Goal: Transaction & Acquisition: Obtain resource

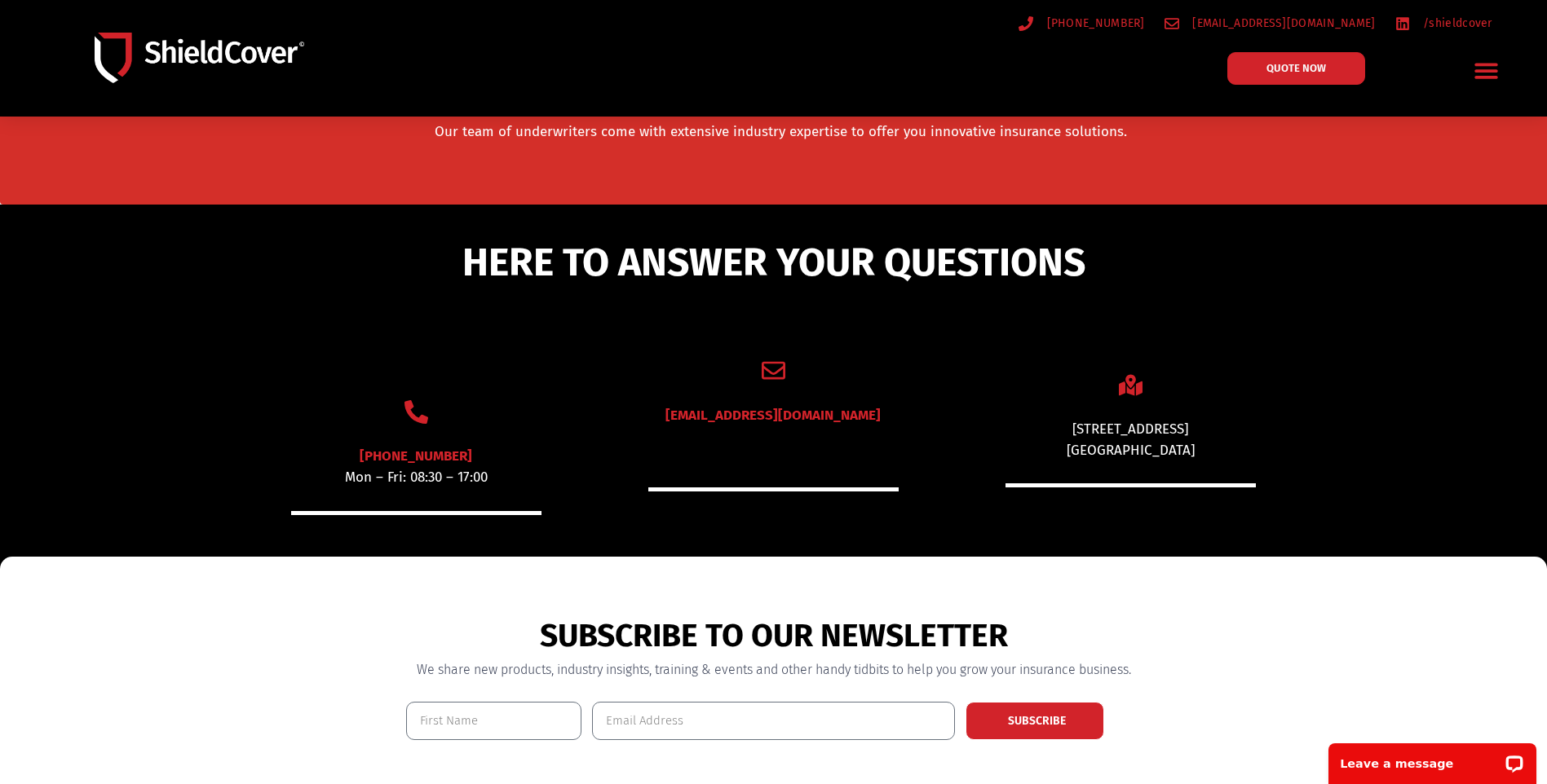
scroll to position [621, 0]
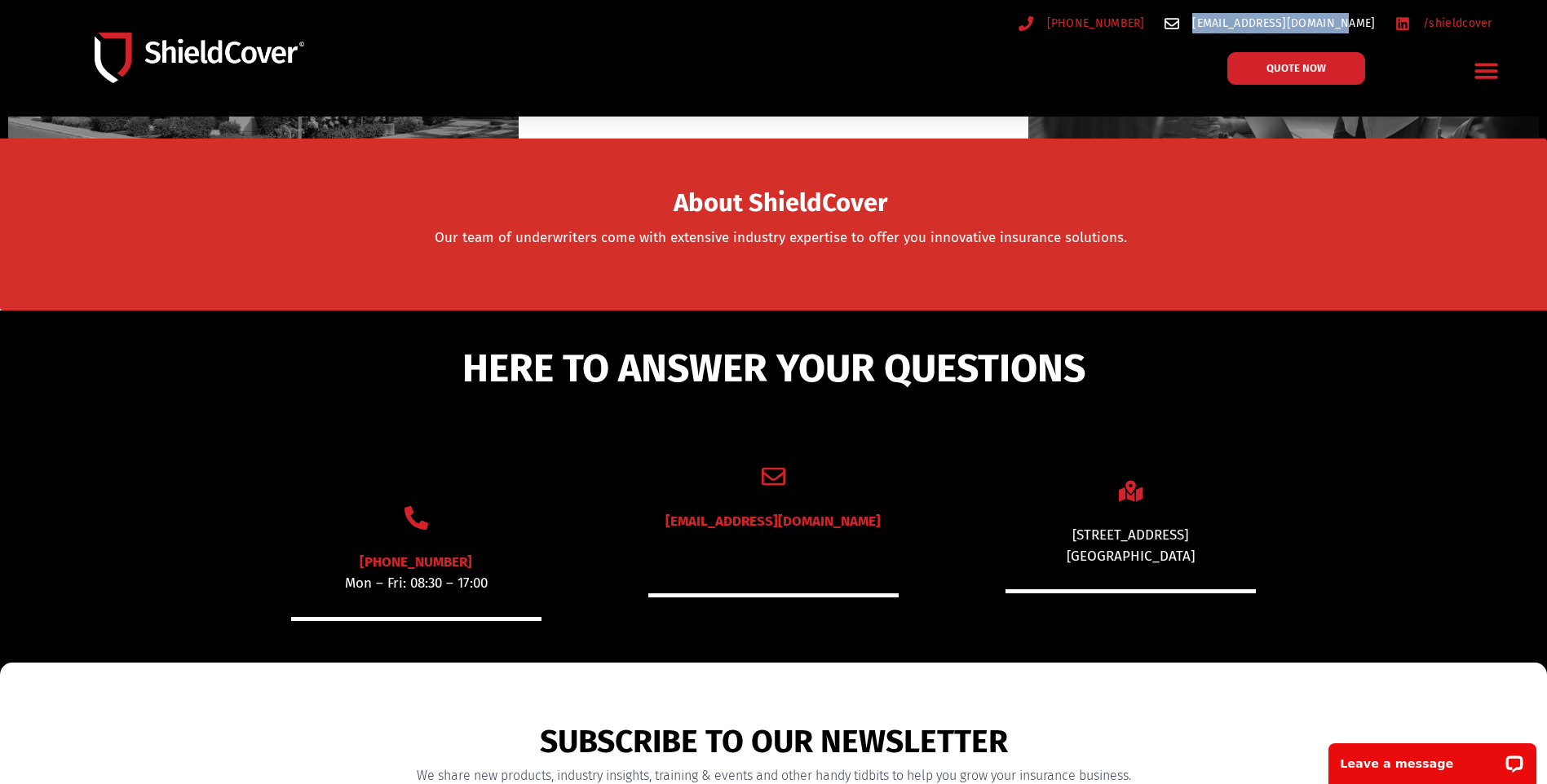
drag, startPoint x: 1379, startPoint y: 22, endPoint x: 1234, endPoint y: 27, distance: 145.1
click at [1234, 27] on ul "(07) 3510 9535 hello@shieldcover.com.au /shieldcover" at bounding box center [1154, 23] width 694 height 20
copy span "[EMAIL_ADDRESS][DOMAIN_NAME]"
click at [1390, 768] on p "Leave a message" at bounding box center [1421, 764] width 162 height 13
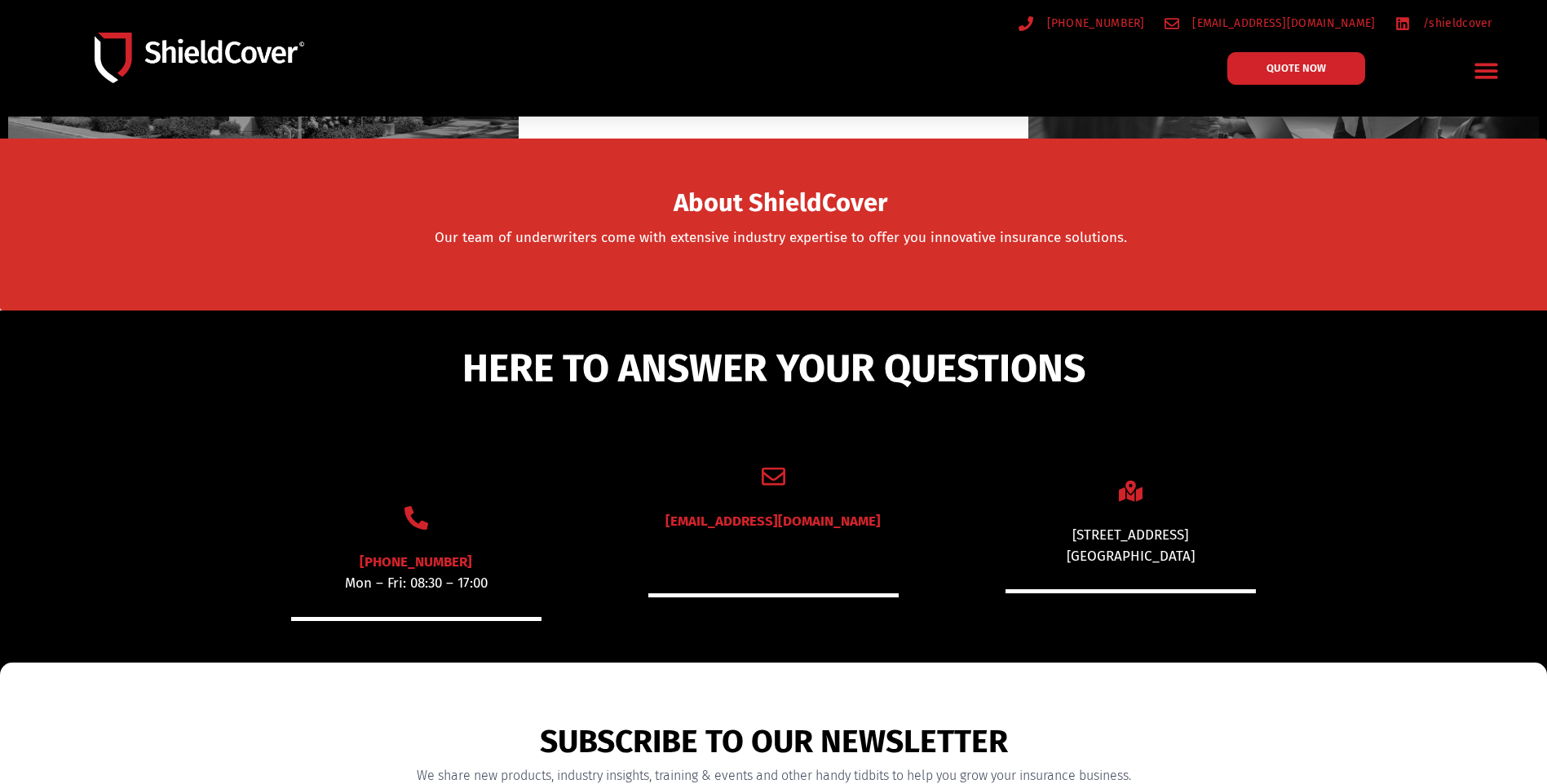
click at [835, 270] on div "About ShieldCover Our team of underwriters come with extensive industry experti…" at bounding box center [781, 233] width 1290 height 113
drag, startPoint x: 1461, startPoint y: 156, endPoint x: 1438, endPoint y: 135, distance: 31.1
click at [1461, 156] on section "About ShieldCover Our team of underwriters come with extensive industry experti…" at bounding box center [774, 224] width 1547 height 172
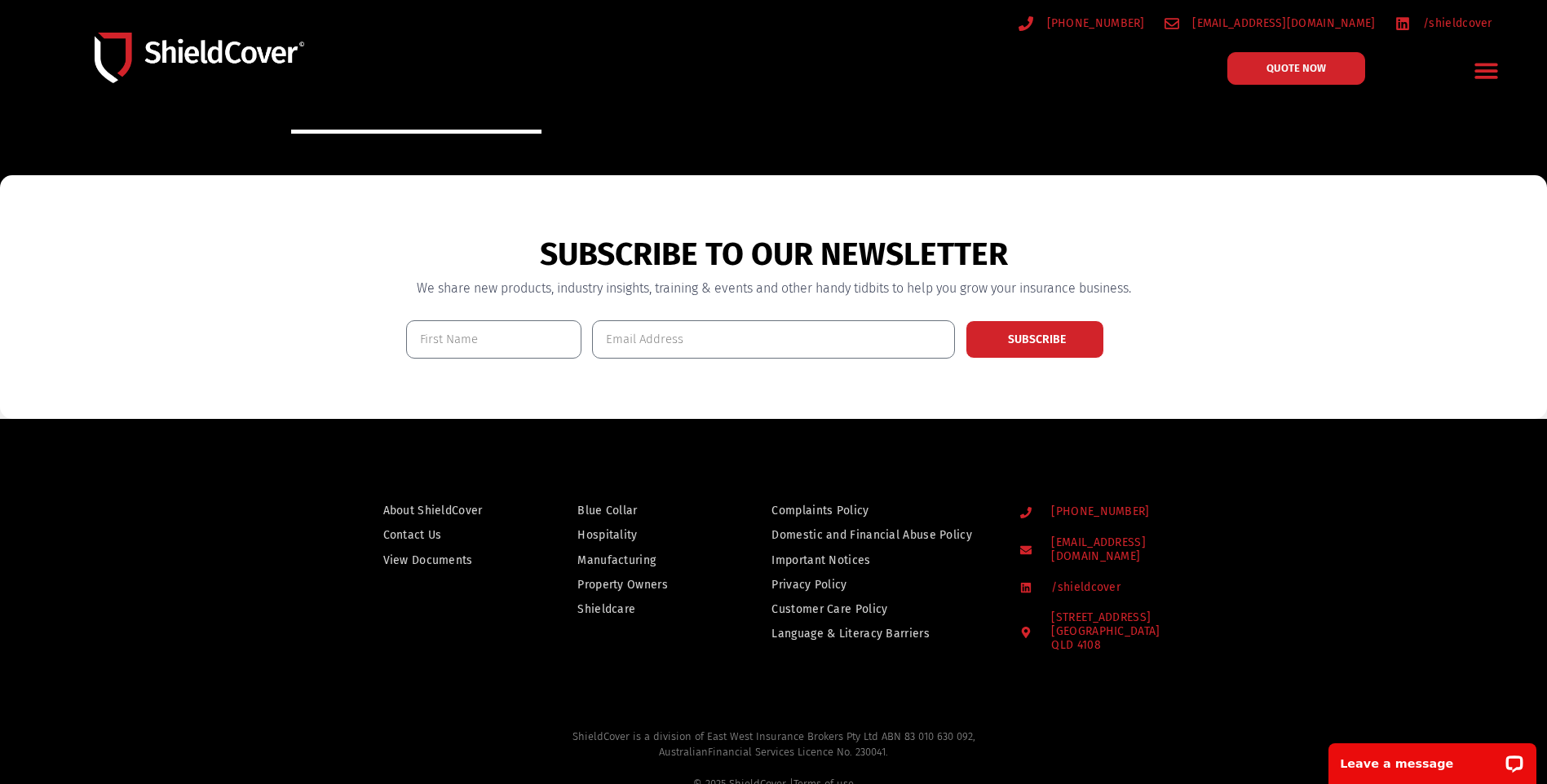
scroll to position [1110, 0]
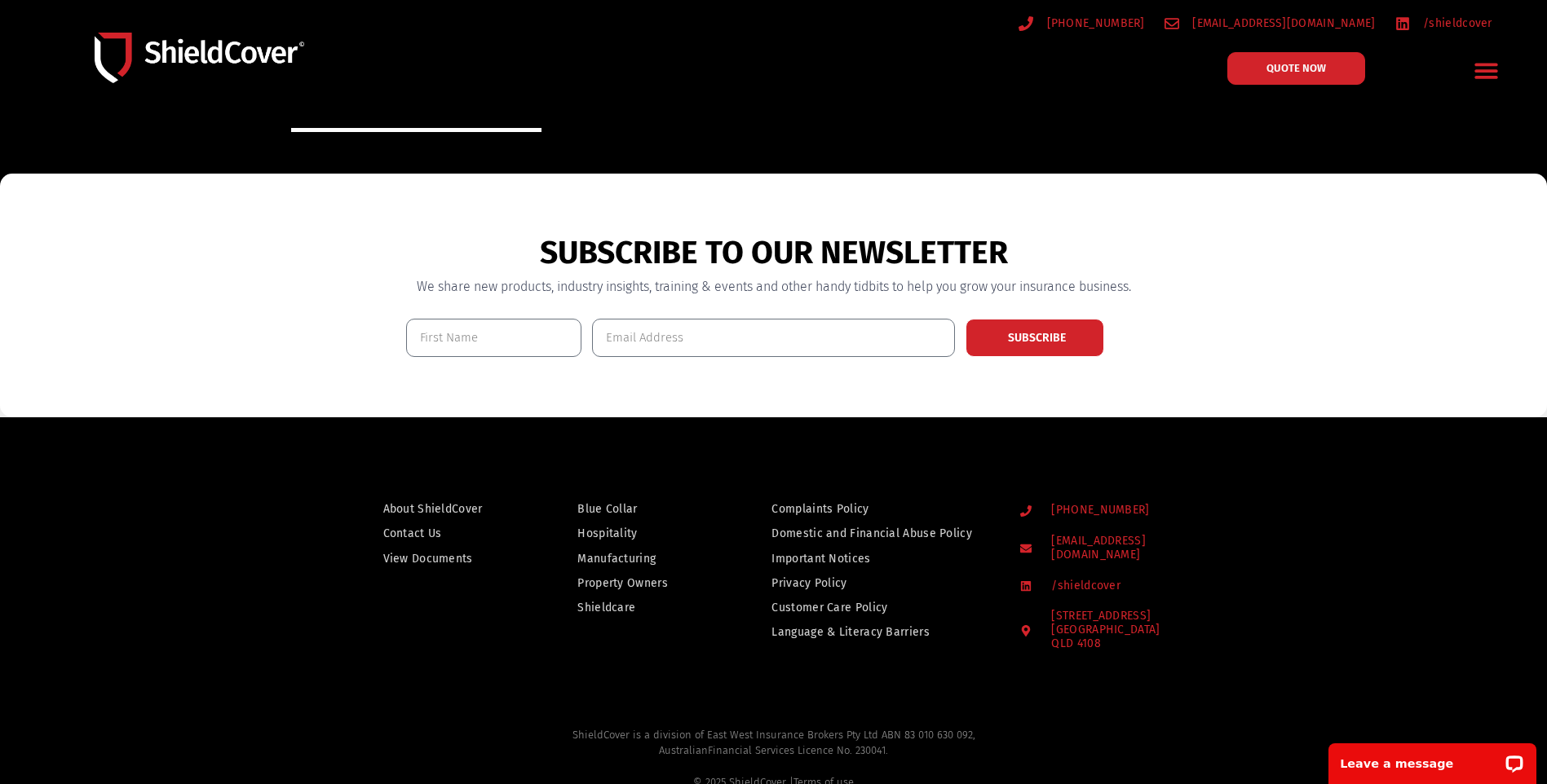
click at [612, 551] on span "Manufacturing" at bounding box center [616, 558] width 78 height 20
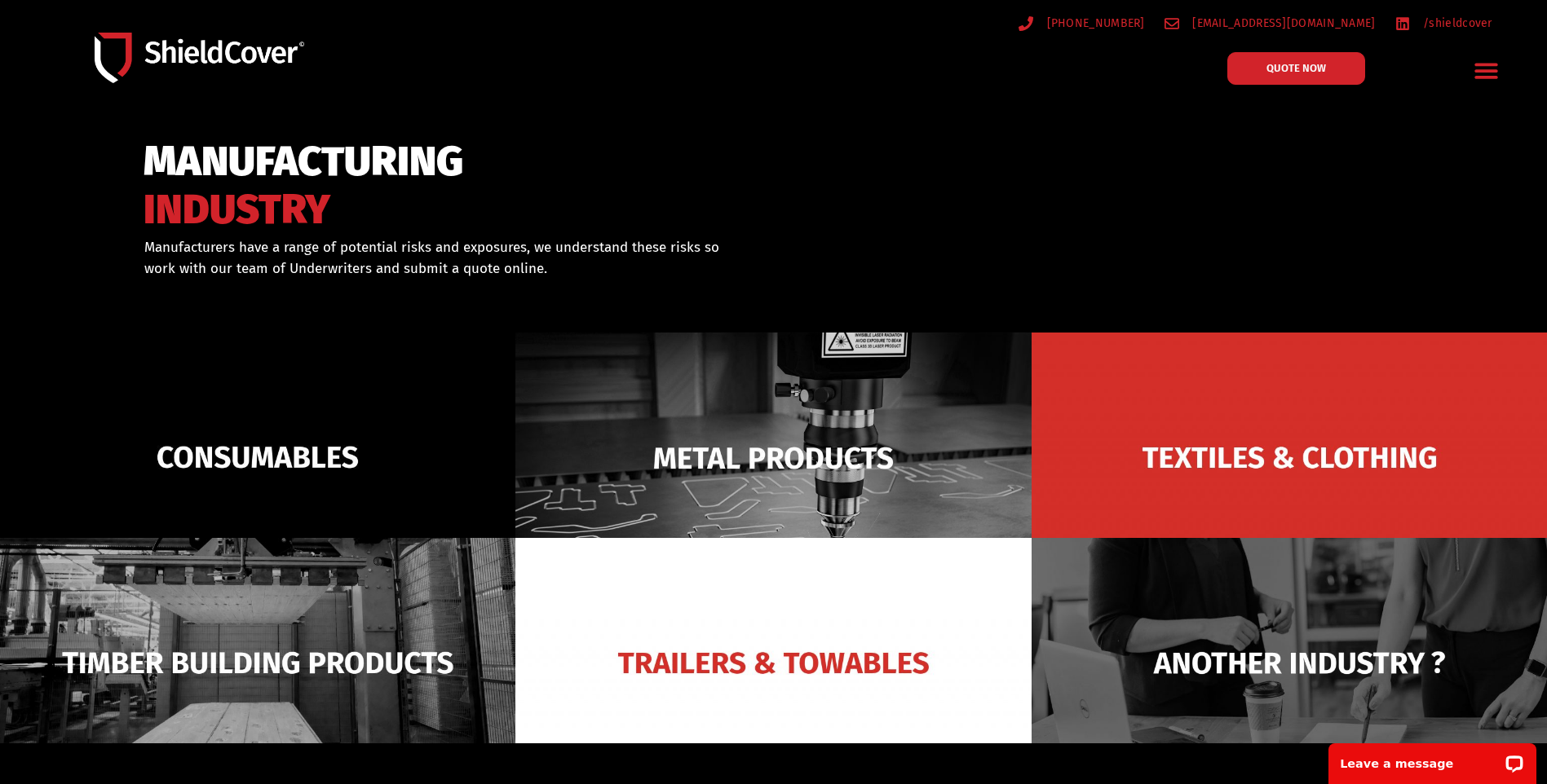
click at [1477, 73] on icon "Menu Toggle" at bounding box center [1486, 71] width 25 height 25
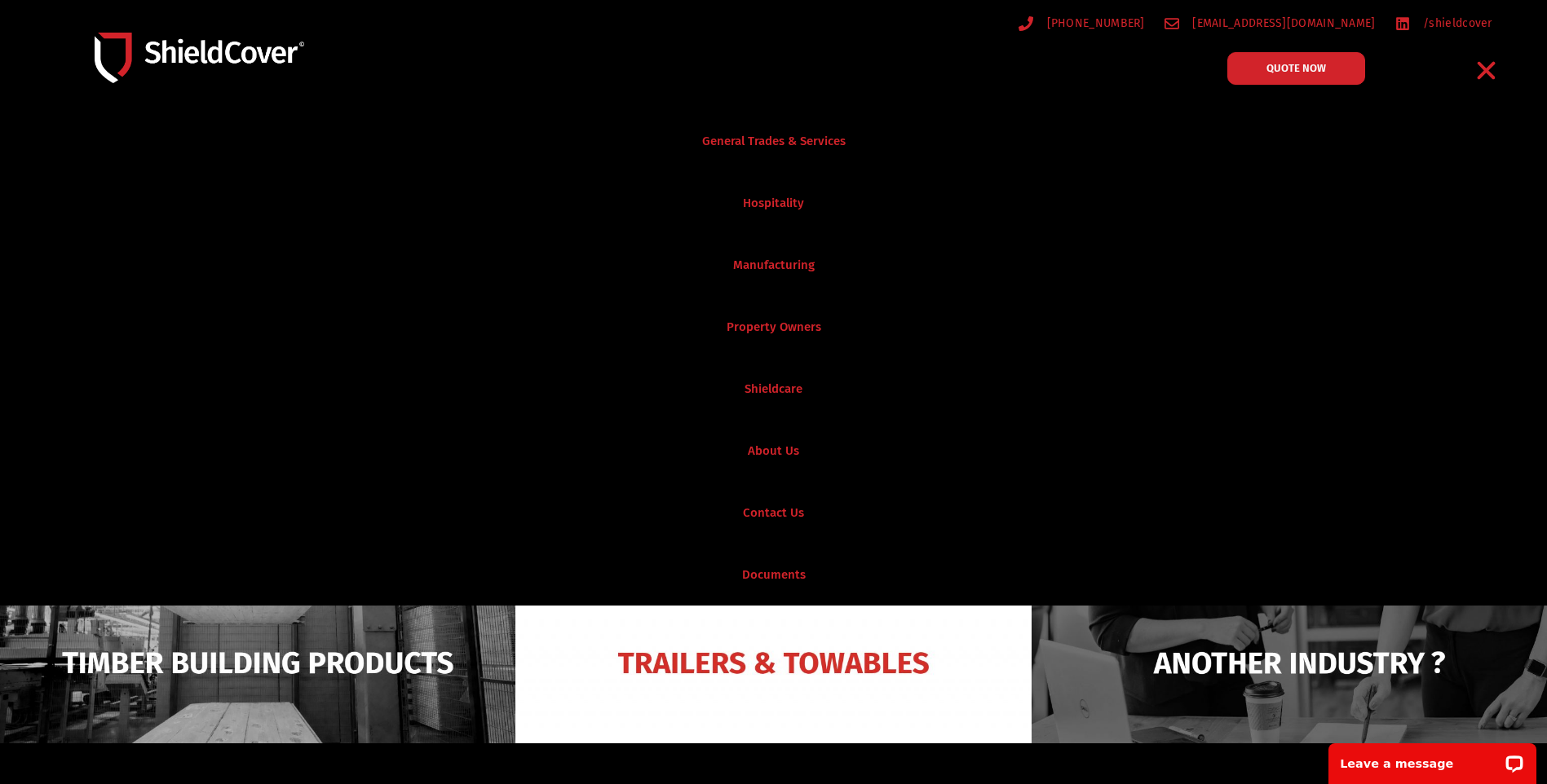
click at [1477, 73] on icon "Menu Toggle" at bounding box center [1486, 71] width 25 height 25
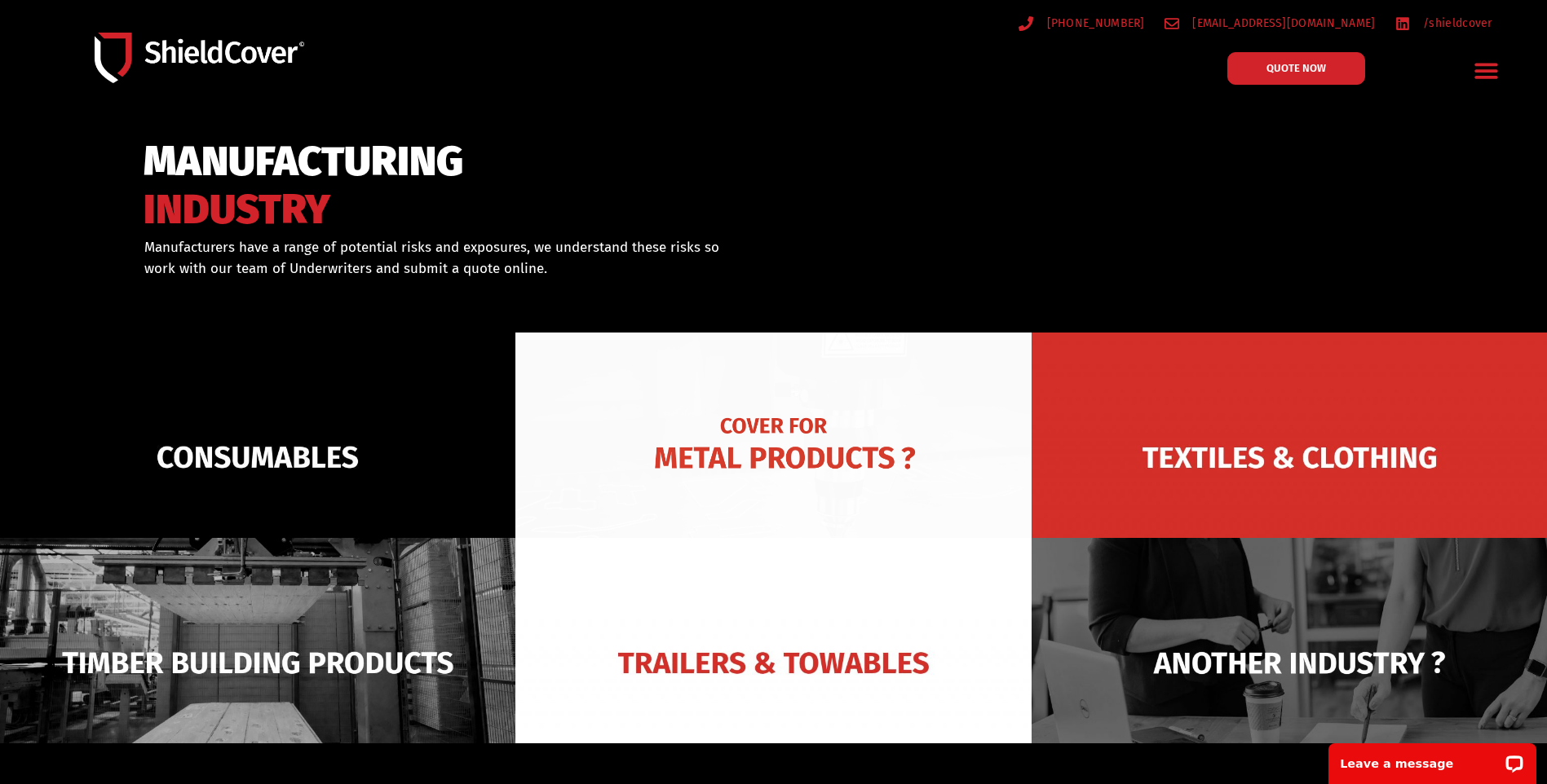
click at [836, 459] on img at bounding box center [773, 458] width 515 height 251
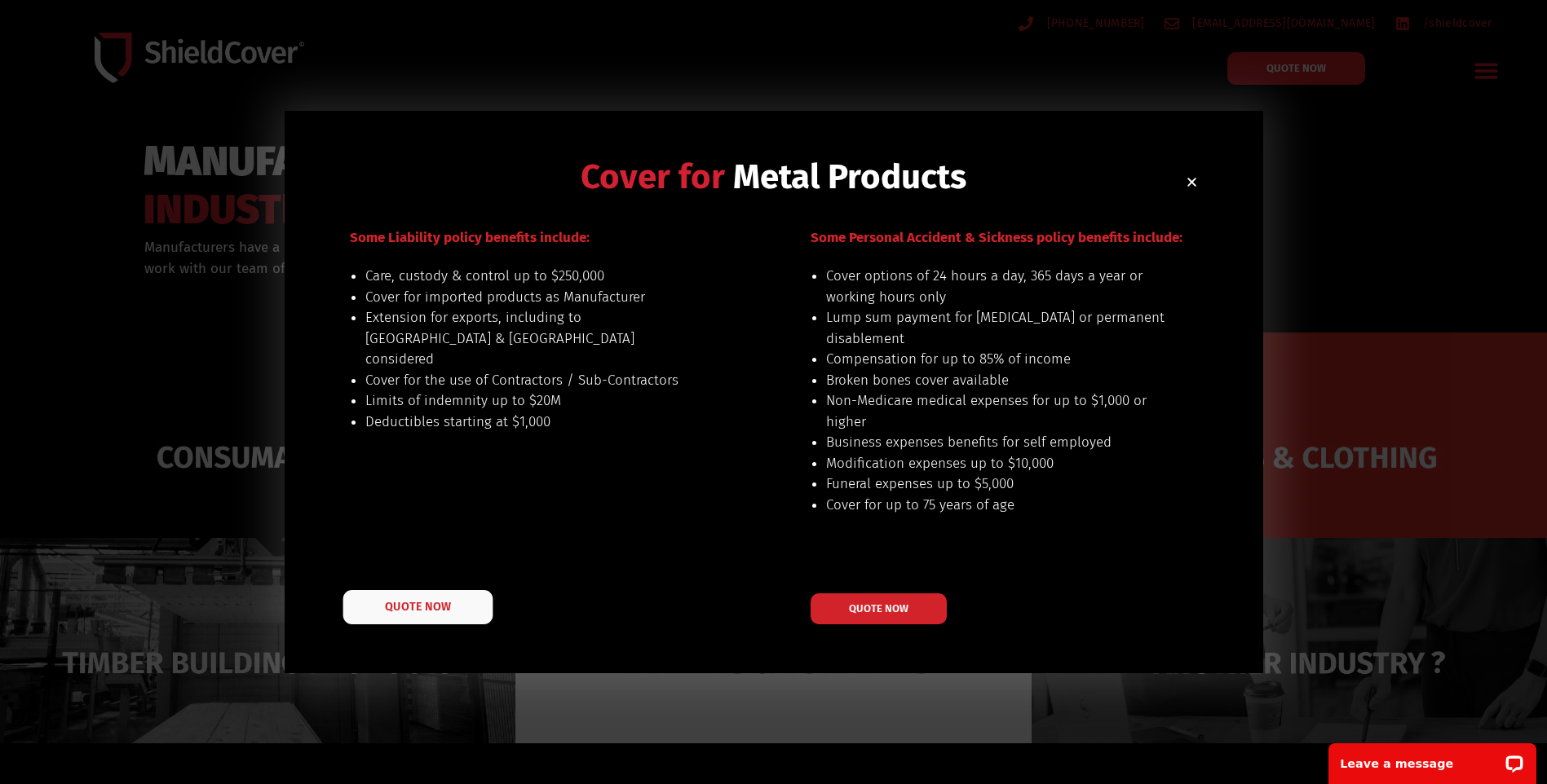
click at [444, 601] on span "QUOTE NOW" at bounding box center [417, 607] width 65 height 12
